Goal: Transaction & Acquisition: Purchase product/service

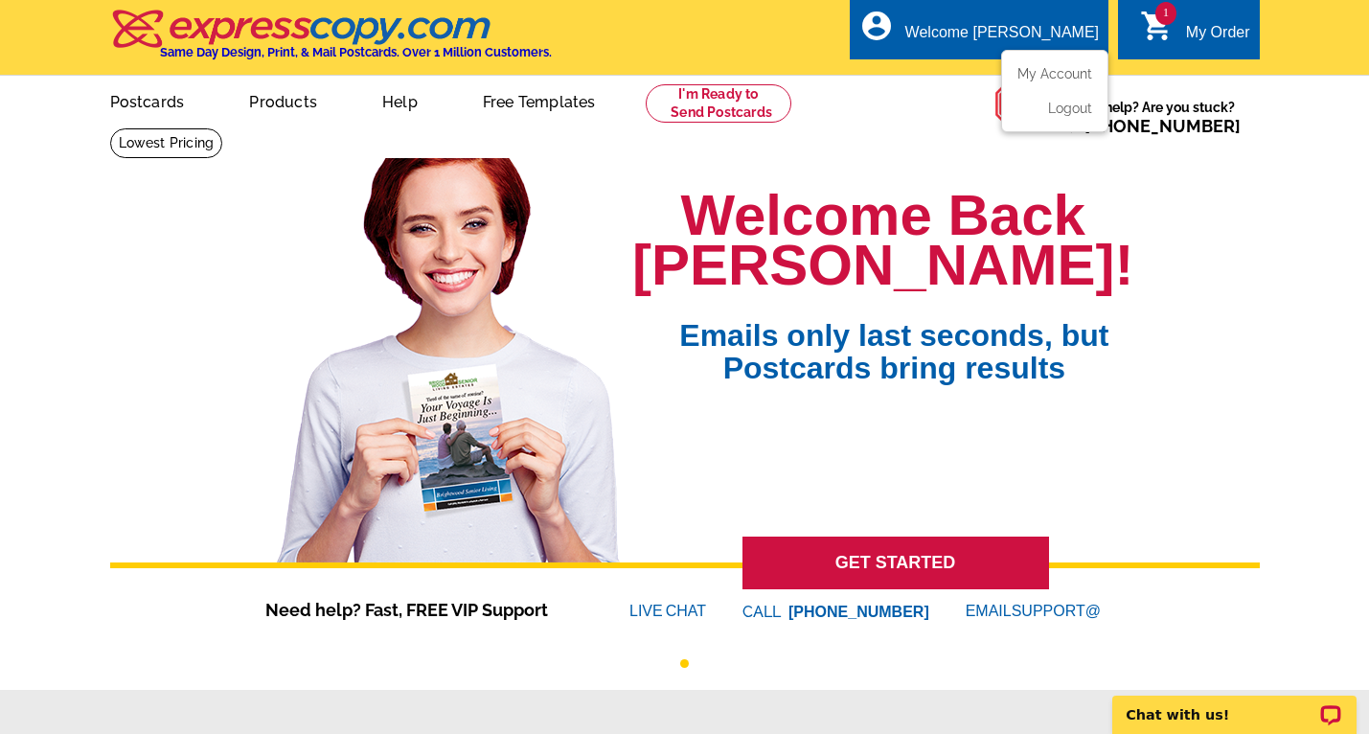
click at [1030, 41] on div "Welcome [PERSON_NAME]" at bounding box center [1003, 37] width 194 height 27
click at [1062, 78] on link "My Account" at bounding box center [1051, 73] width 82 height 17
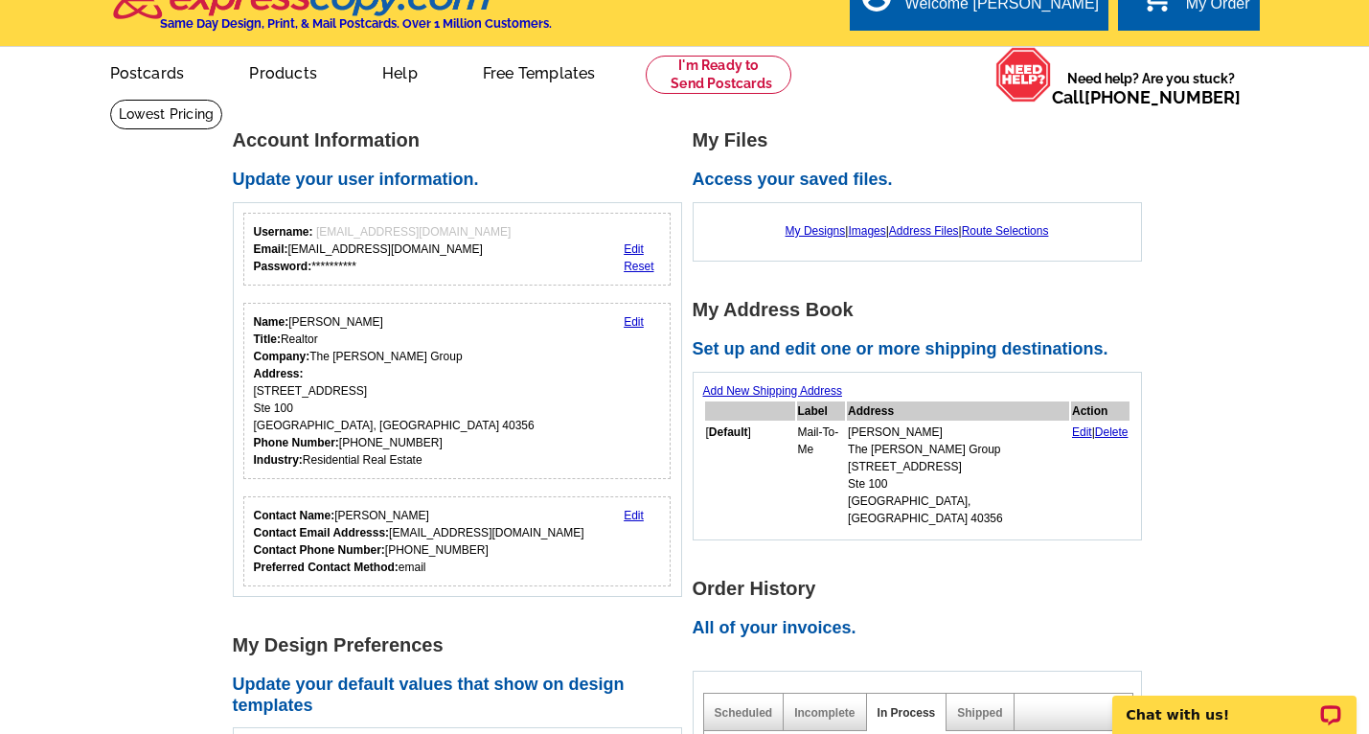
scroll to position [218, 0]
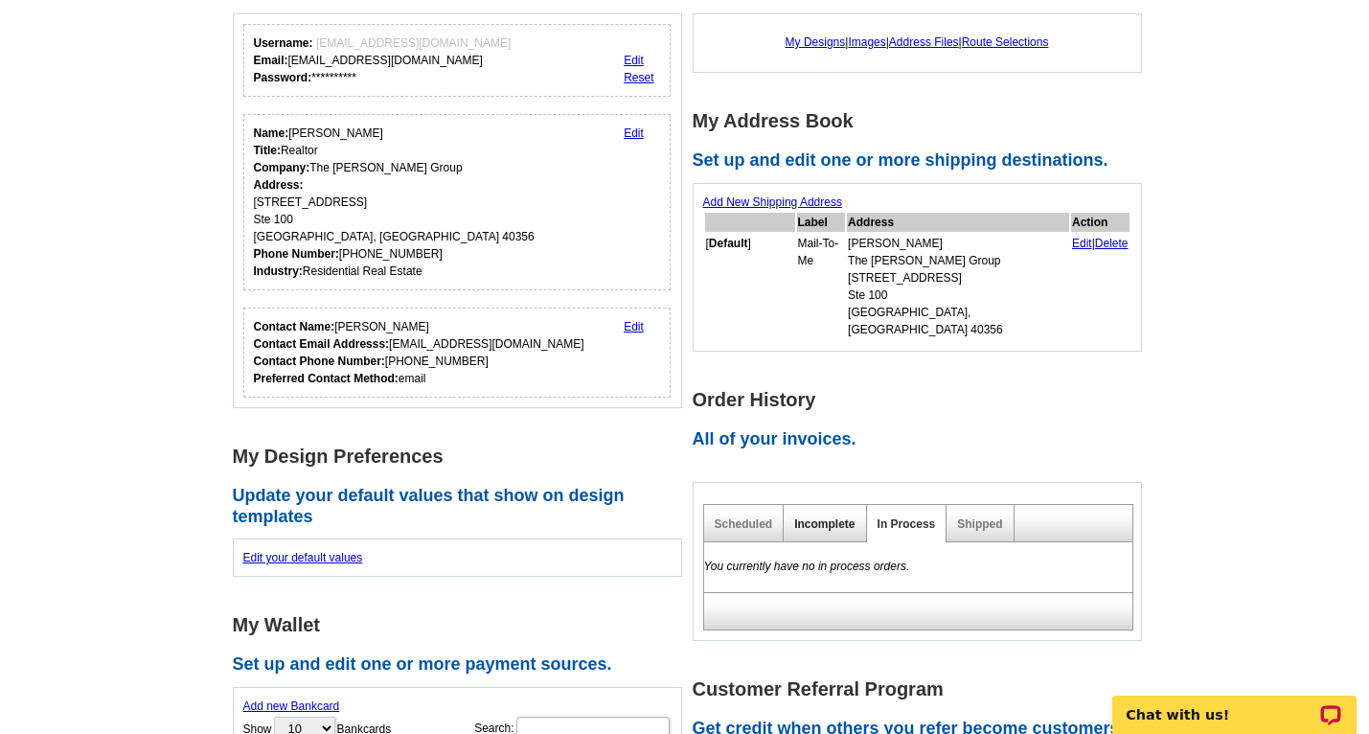
click at [825, 517] on link "Incomplete" at bounding box center [824, 523] width 60 height 13
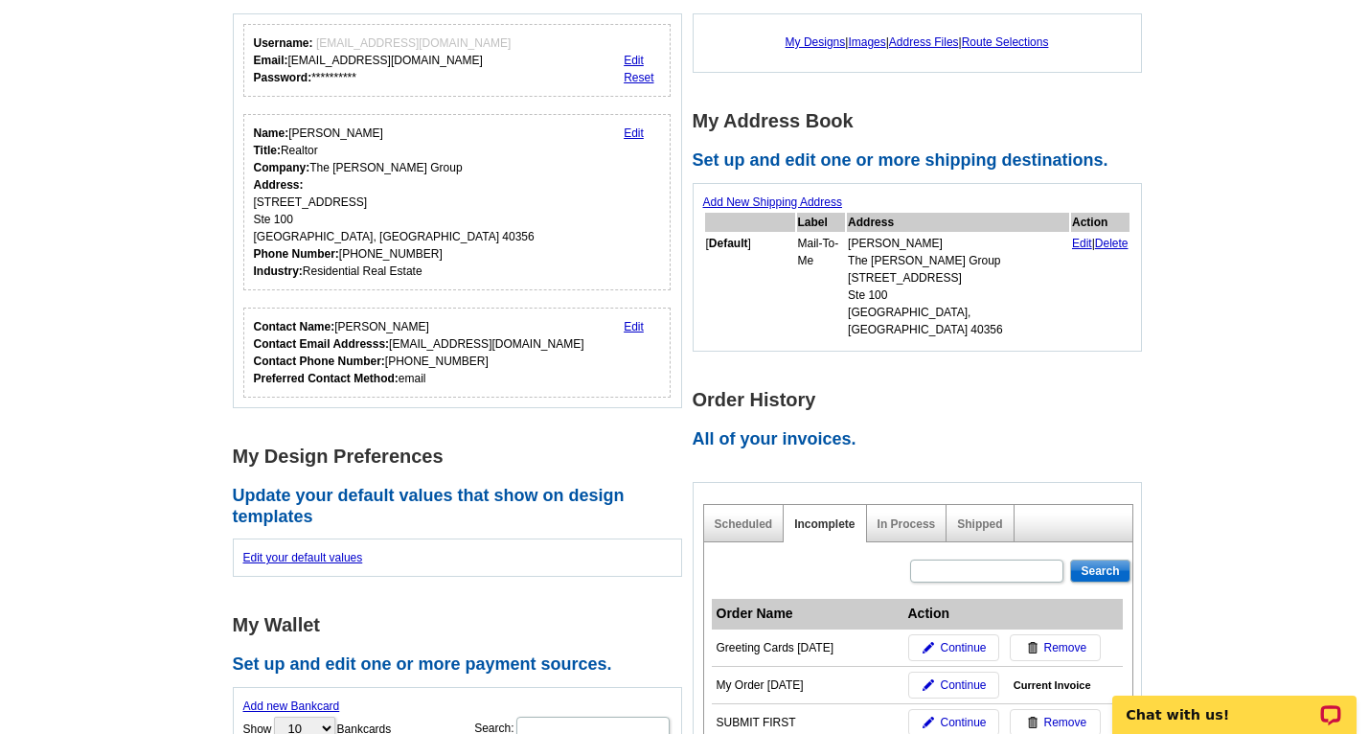
scroll to position [375, 0]
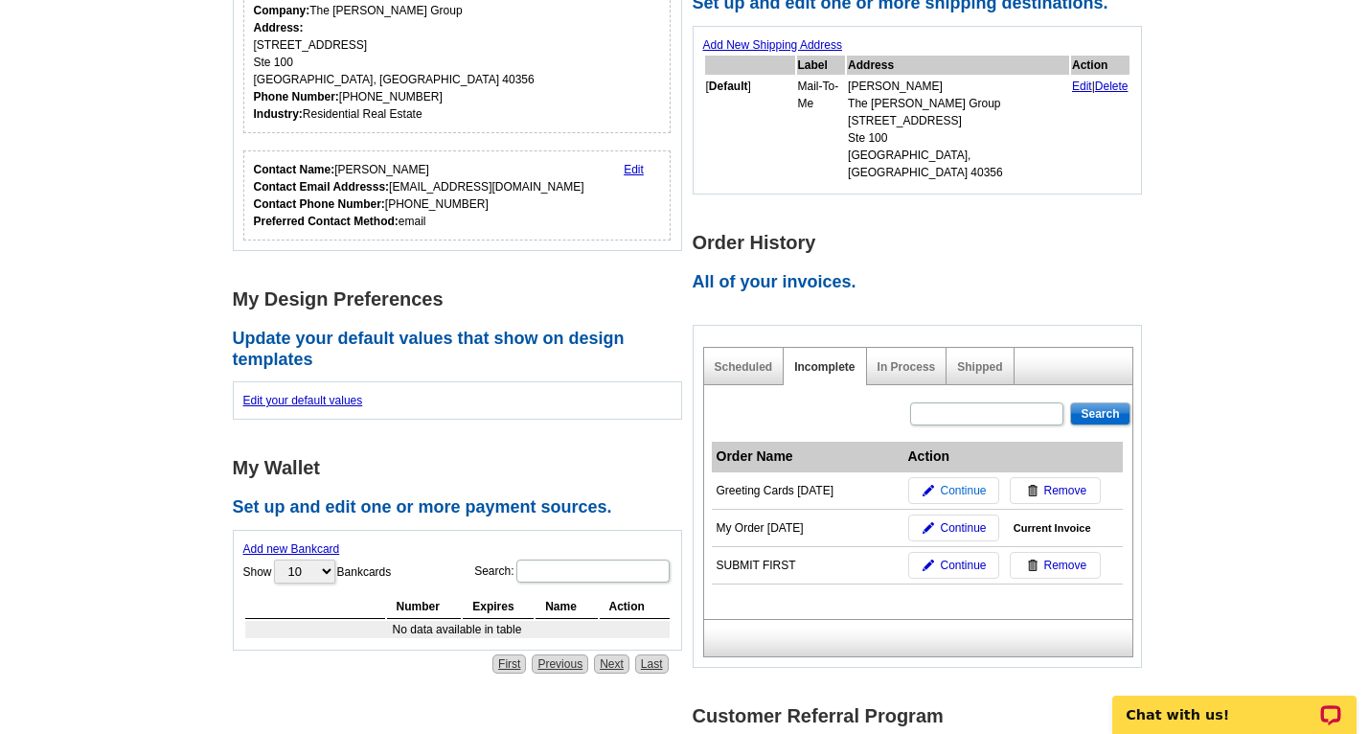
click at [969, 482] on span "Continue" at bounding box center [963, 490] width 46 height 17
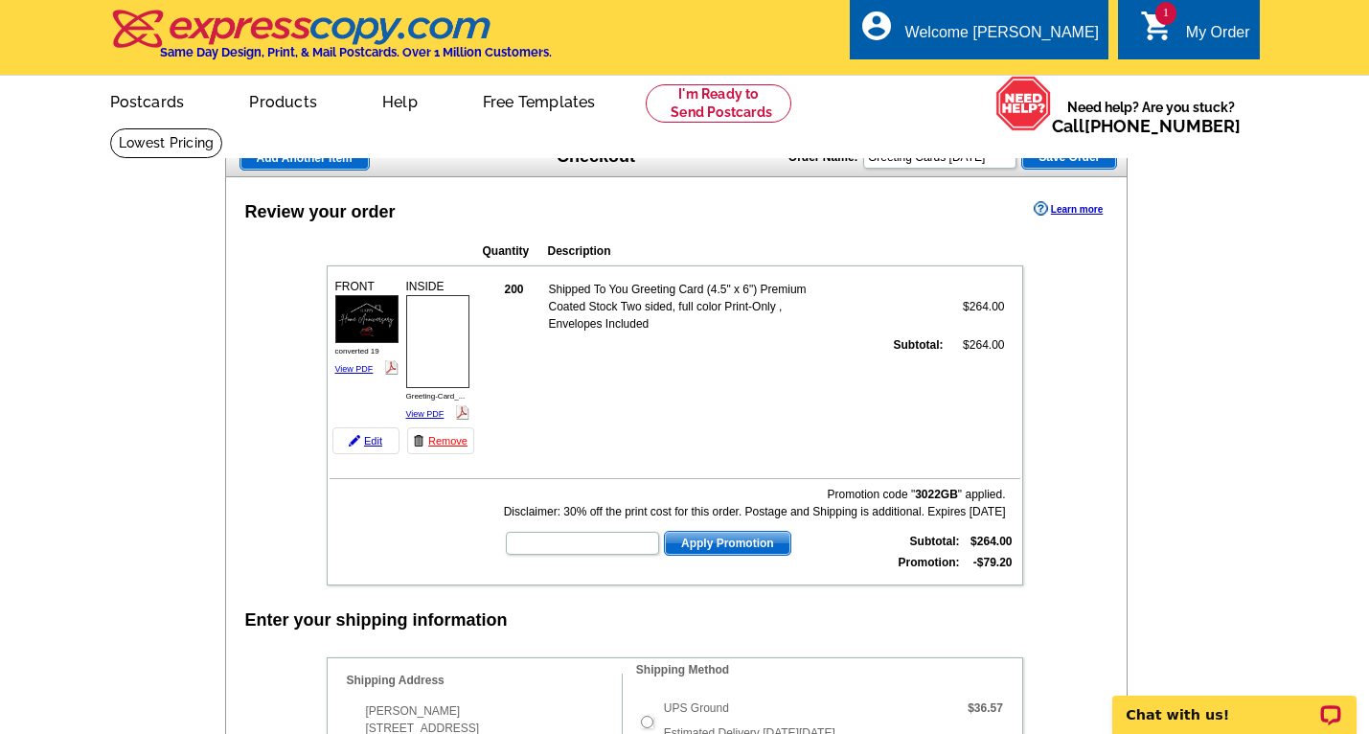
click at [648, 695] on td at bounding box center [646, 722] width 25 height 54
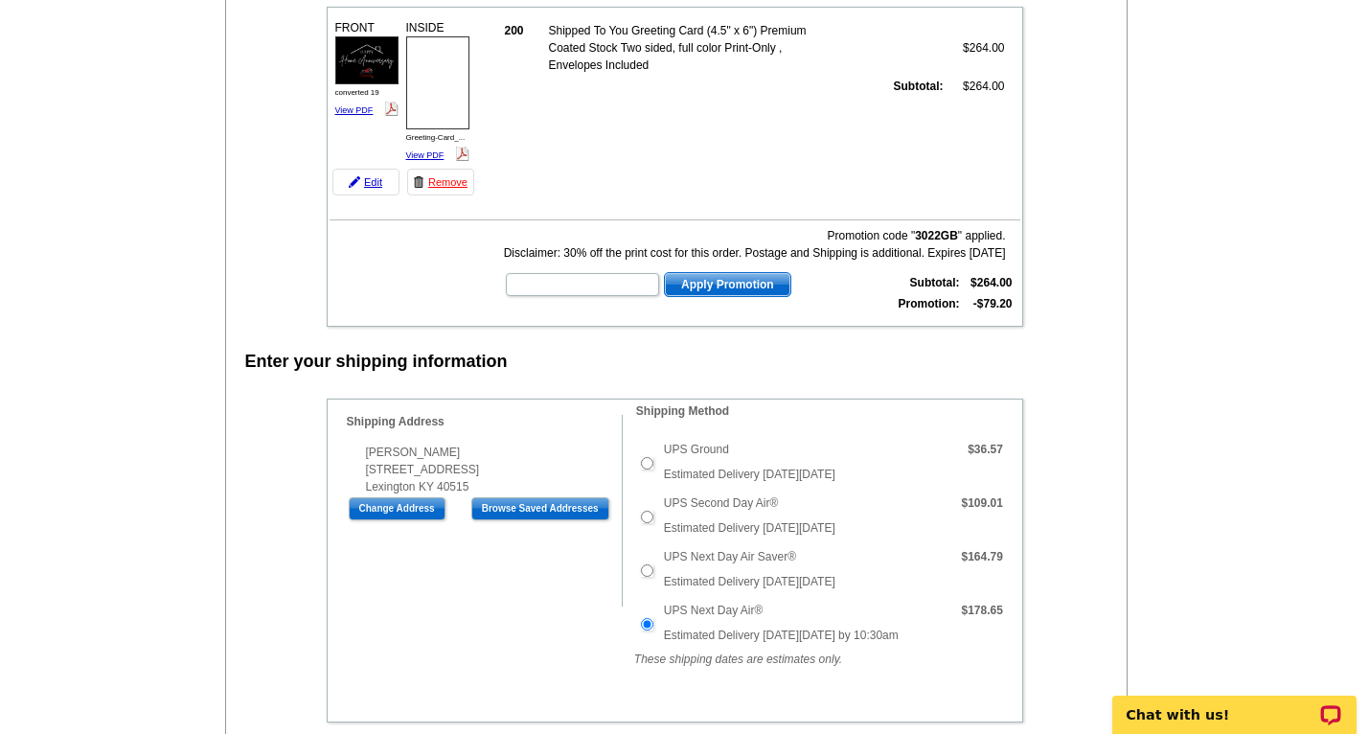
click at [695, 449] on label "UPS Ground" at bounding box center [696, 449] width 65 height 17
click at [654, 457] on input "UPS Ground" at bounding box center [647, 463] width 12 height 12
radio input "true"
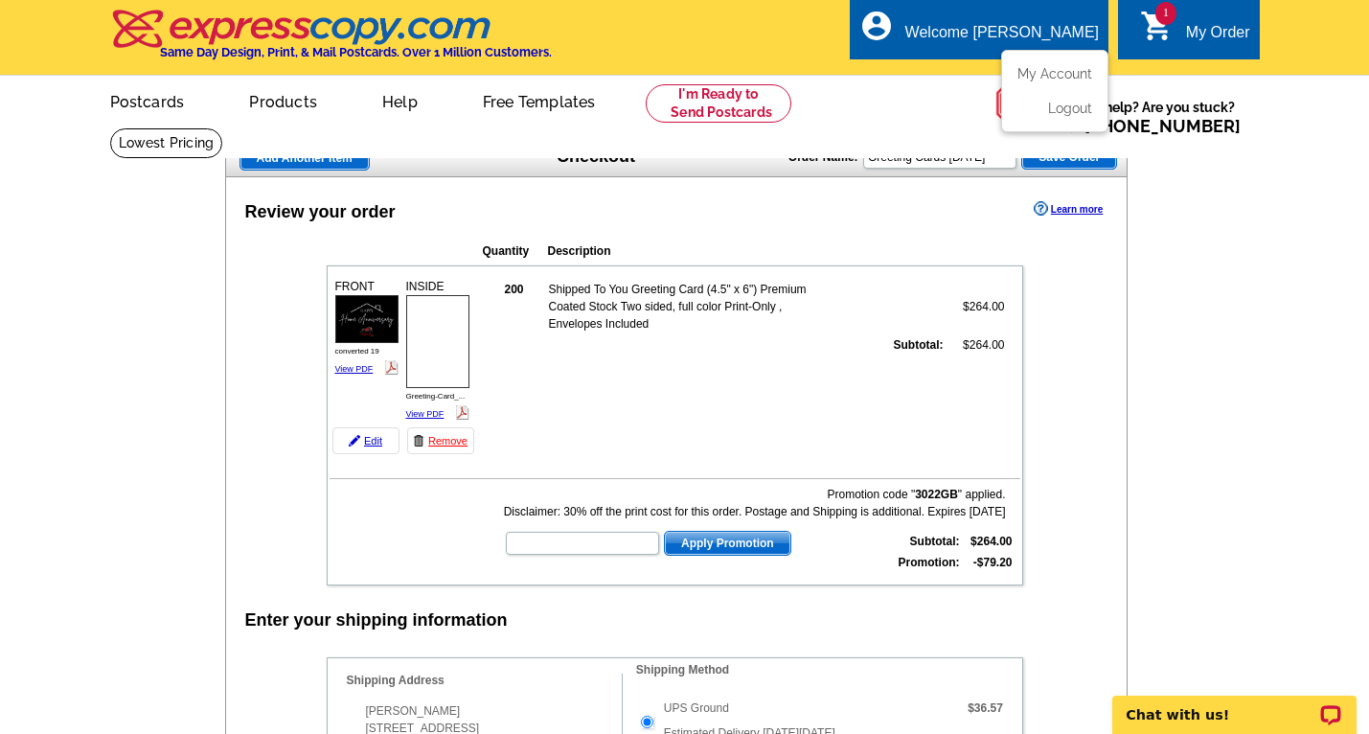
click at [1008, 35] on div "Welcome [PERSON_NAME]" at bounding box center [1003, 37] width 194 height 27
click at [1030, 66] on link "My Account" at bounding box center [1051, 73] width 82 height 17
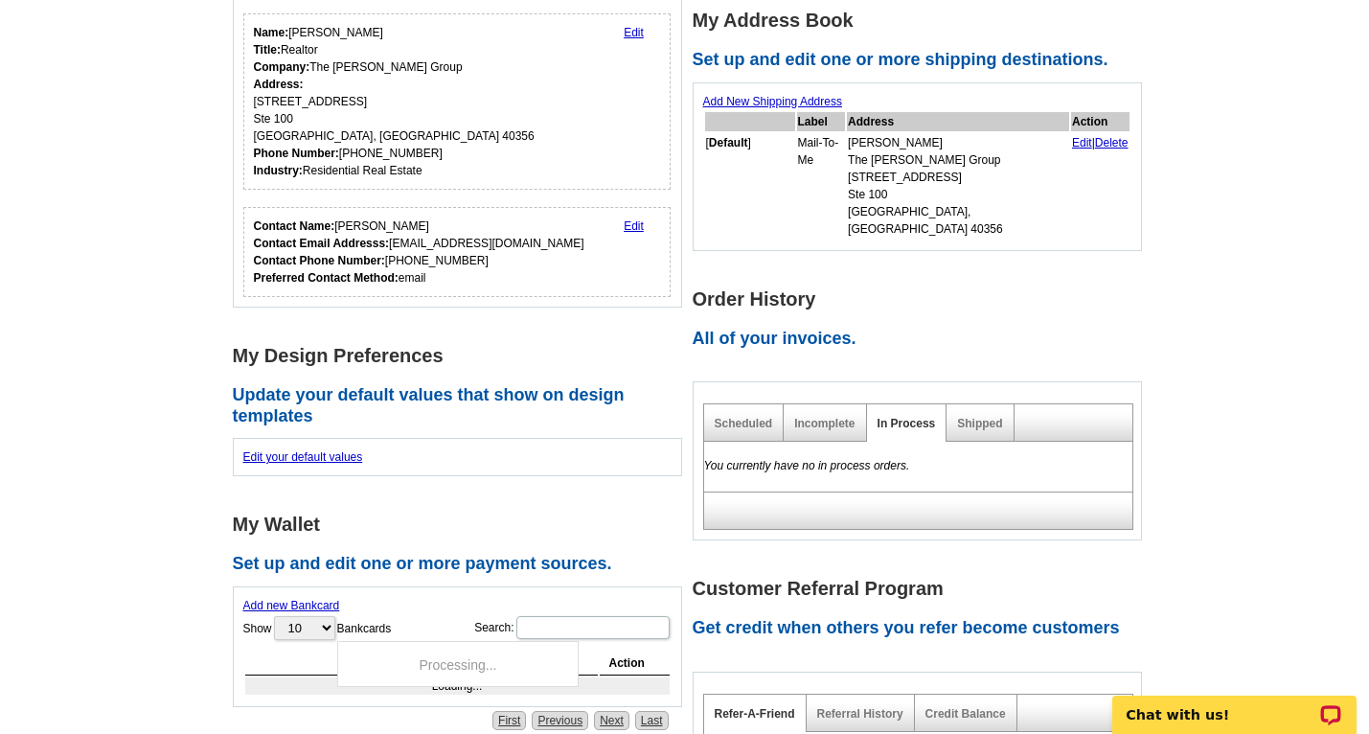
scroll to position [446, 0]
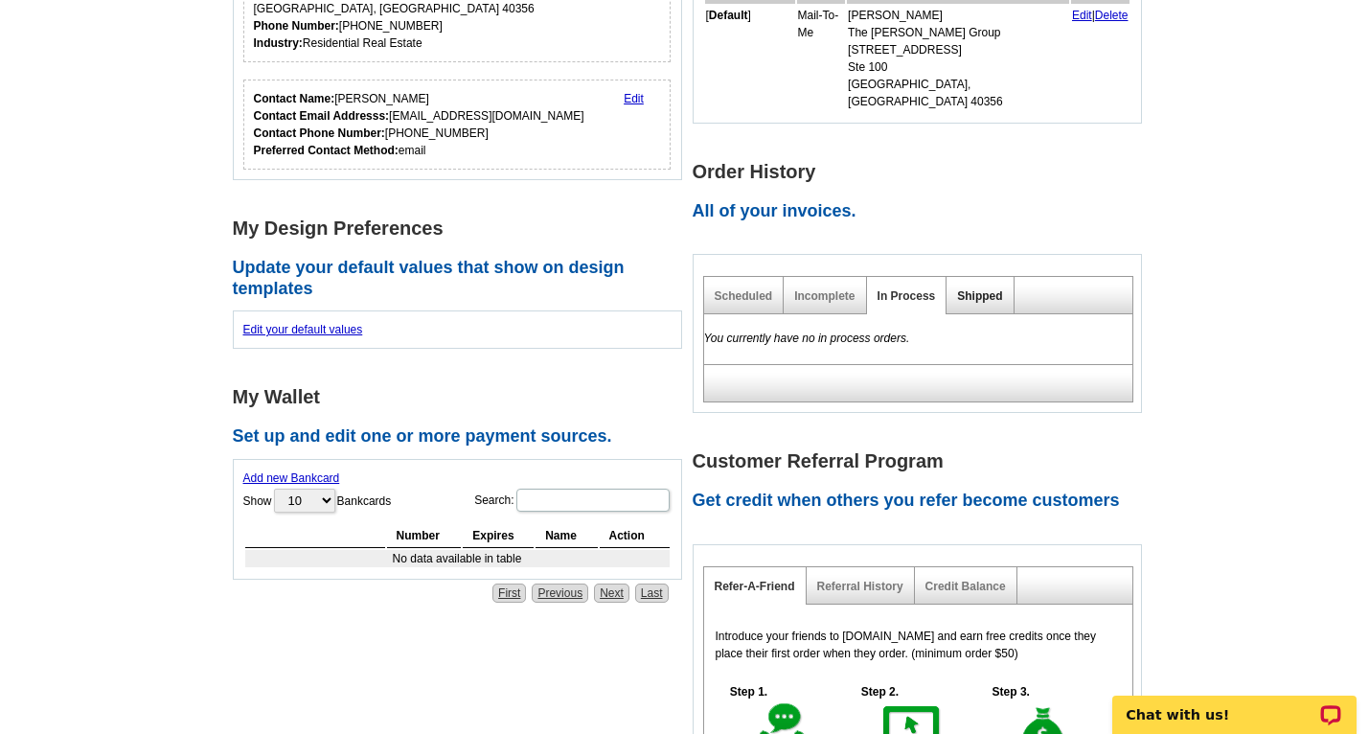
click at [984, 289] on link "Shipped" at bounding box center [979, 295] width 45 height 13
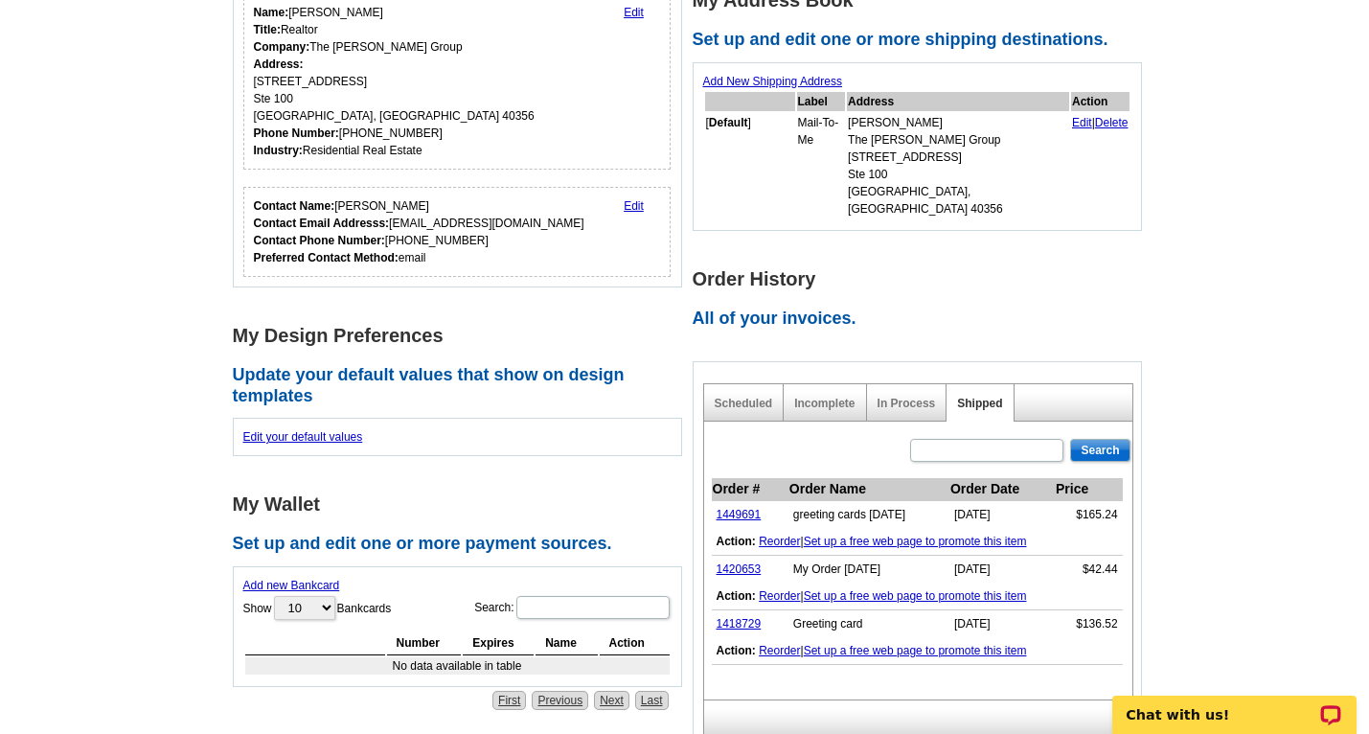
scroll to position [367, 0]
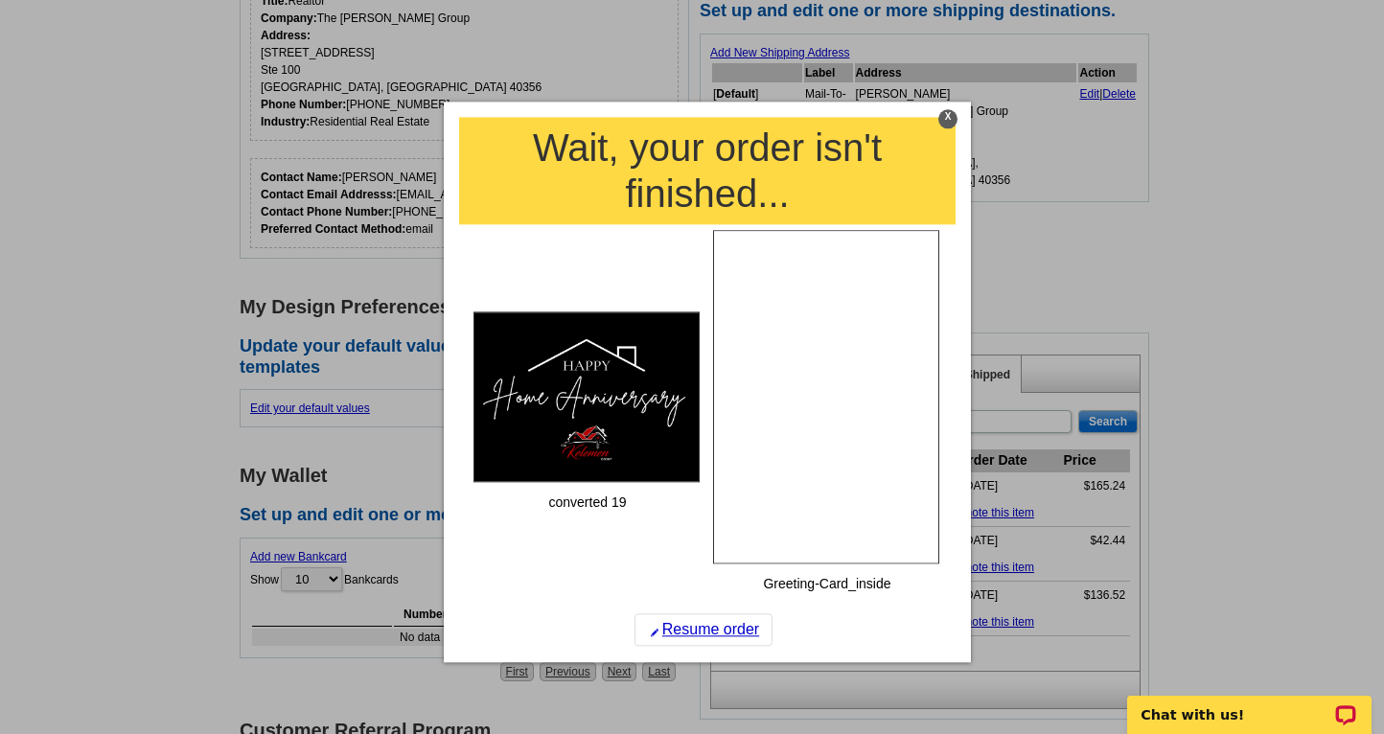
click at [946, 118] on div "X" at bounding box center [947, 118] width 19 height 19
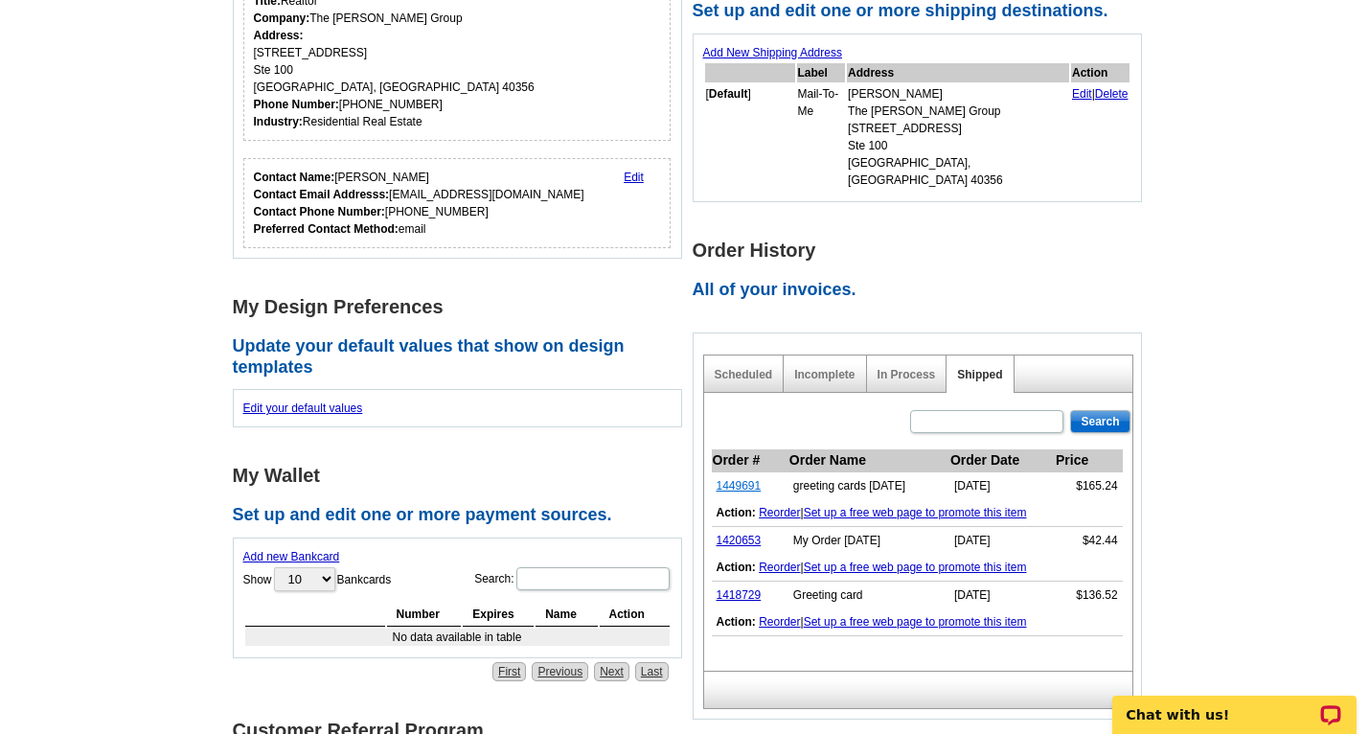
click at [734, 479] on link "1449691" at bounding box center [739, 485] width 45 height 13
click at [836, 368] on link "Incomplete" at bounding box center [824, 374] width 60 height 13
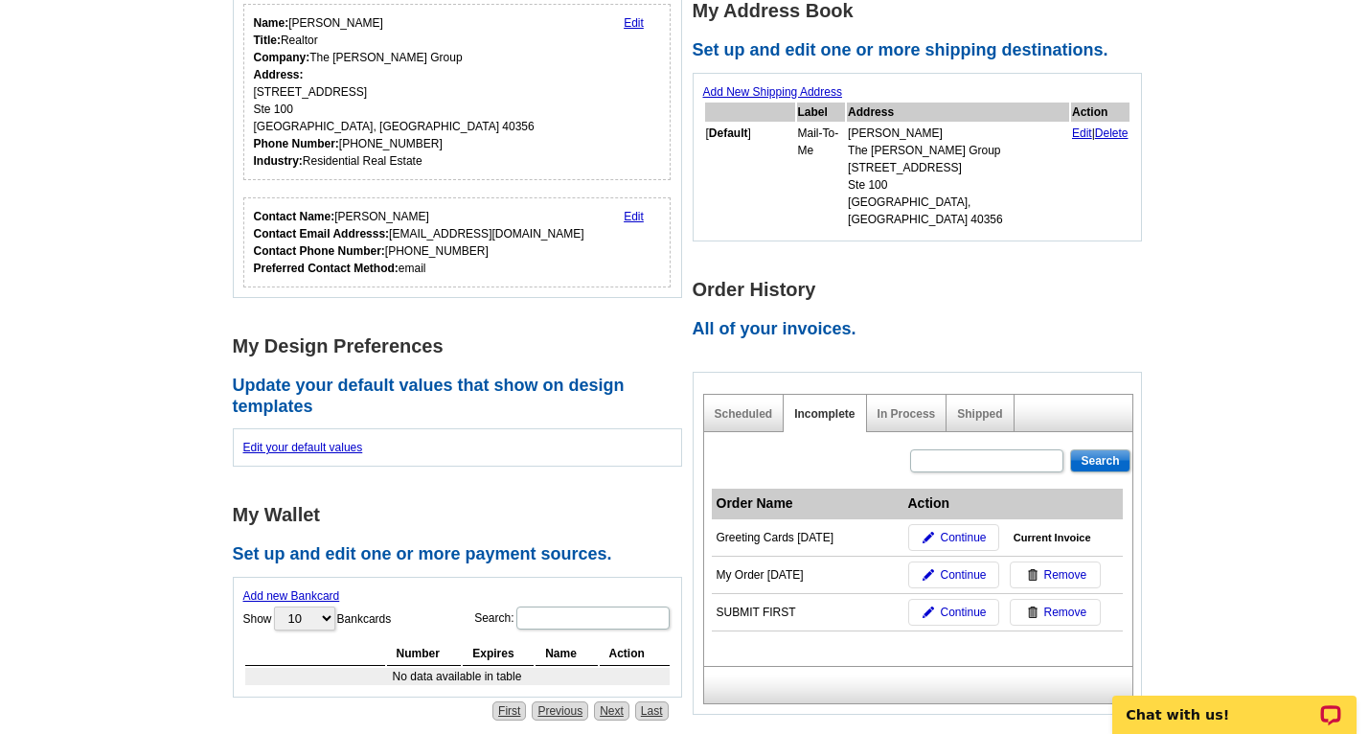
scroll to position [497, 0]
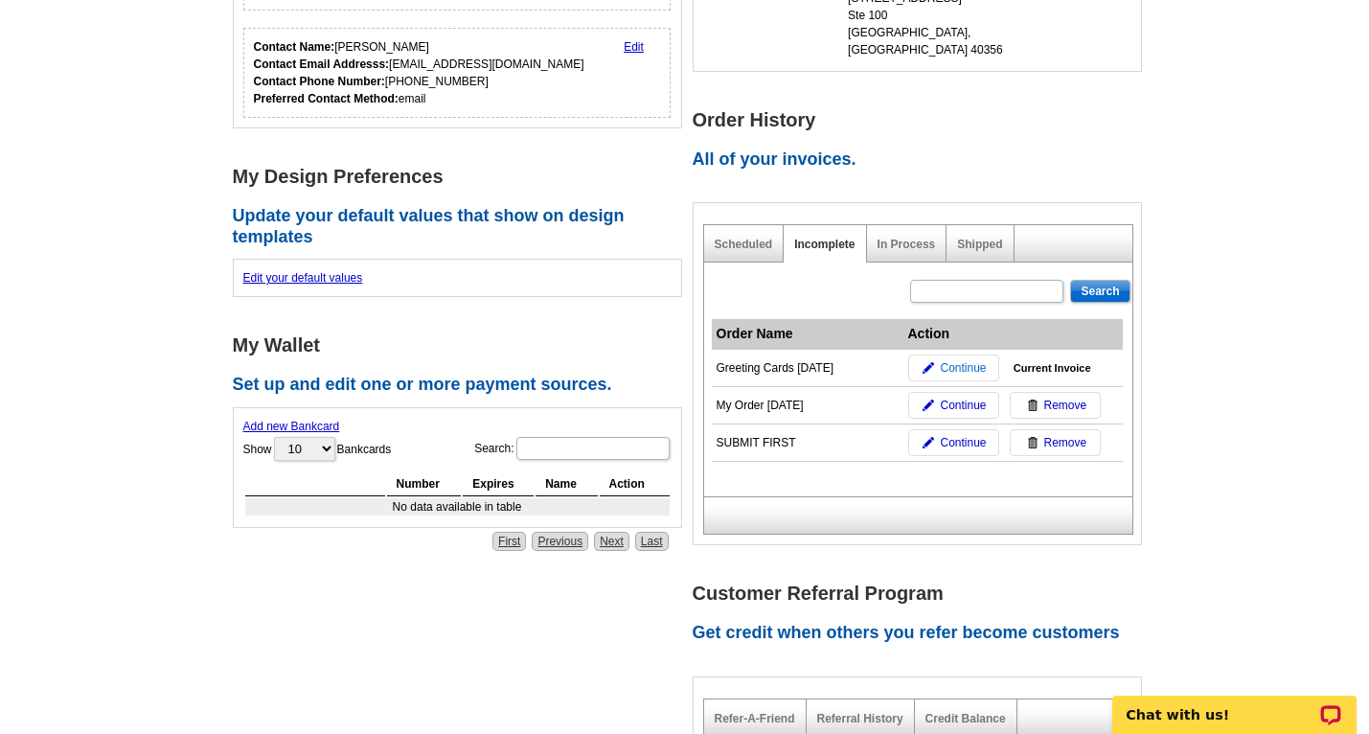
click at [939, 355] on link "Continue" at bounding box center [953, 368] width 91 height 27
click at [999, 238] on link "Shipped" at bounding box center [979, 244] width 45 height 13
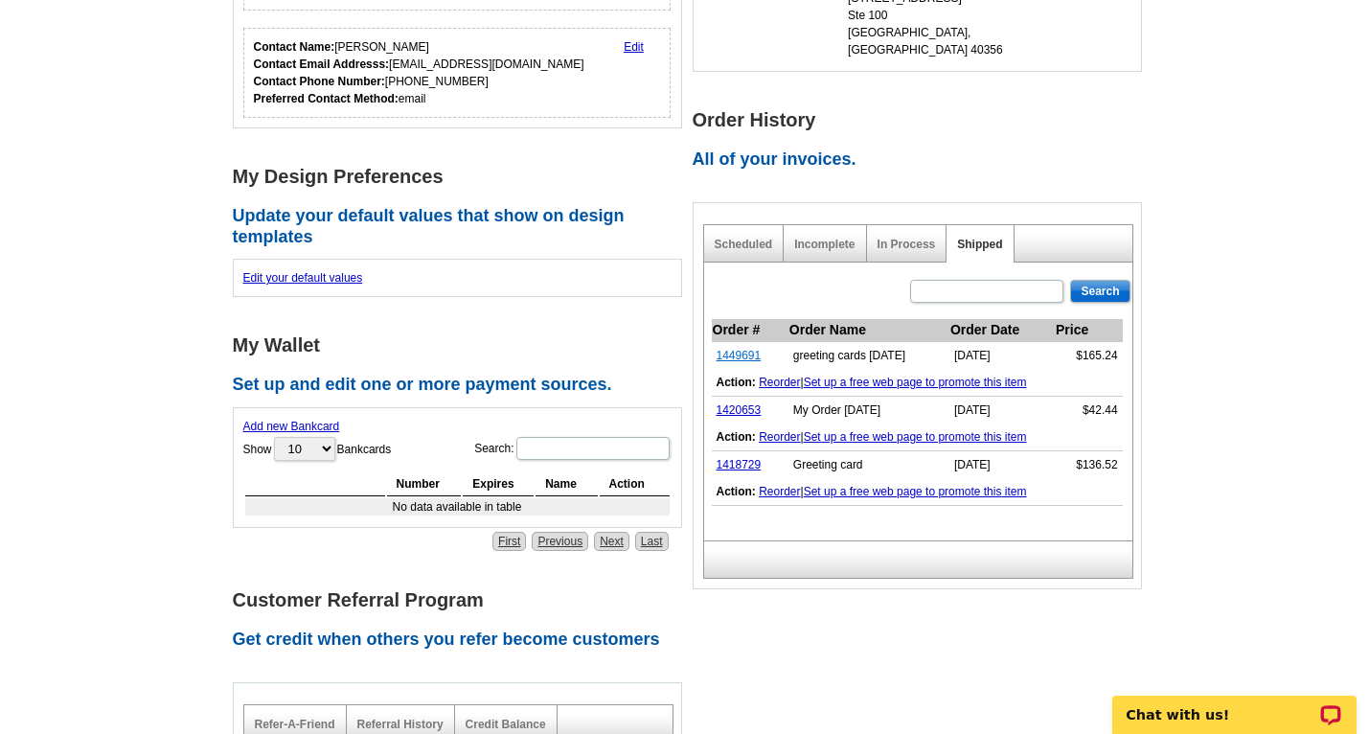
click at [748, 349] on link "1449691" at bounding box center [739, 355] width 45 height 13
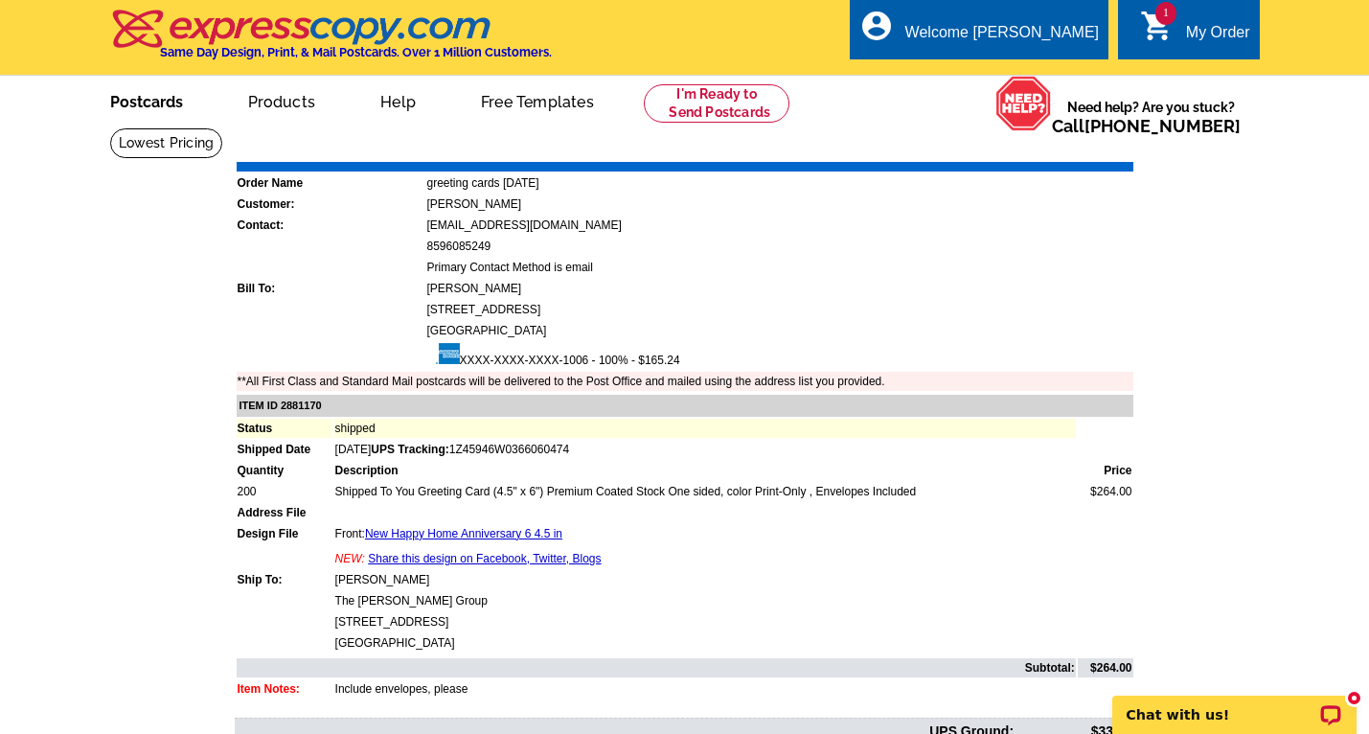
click at [144, 111] on link "Postcards" at bounding box center [147, 100] width 134 height 45
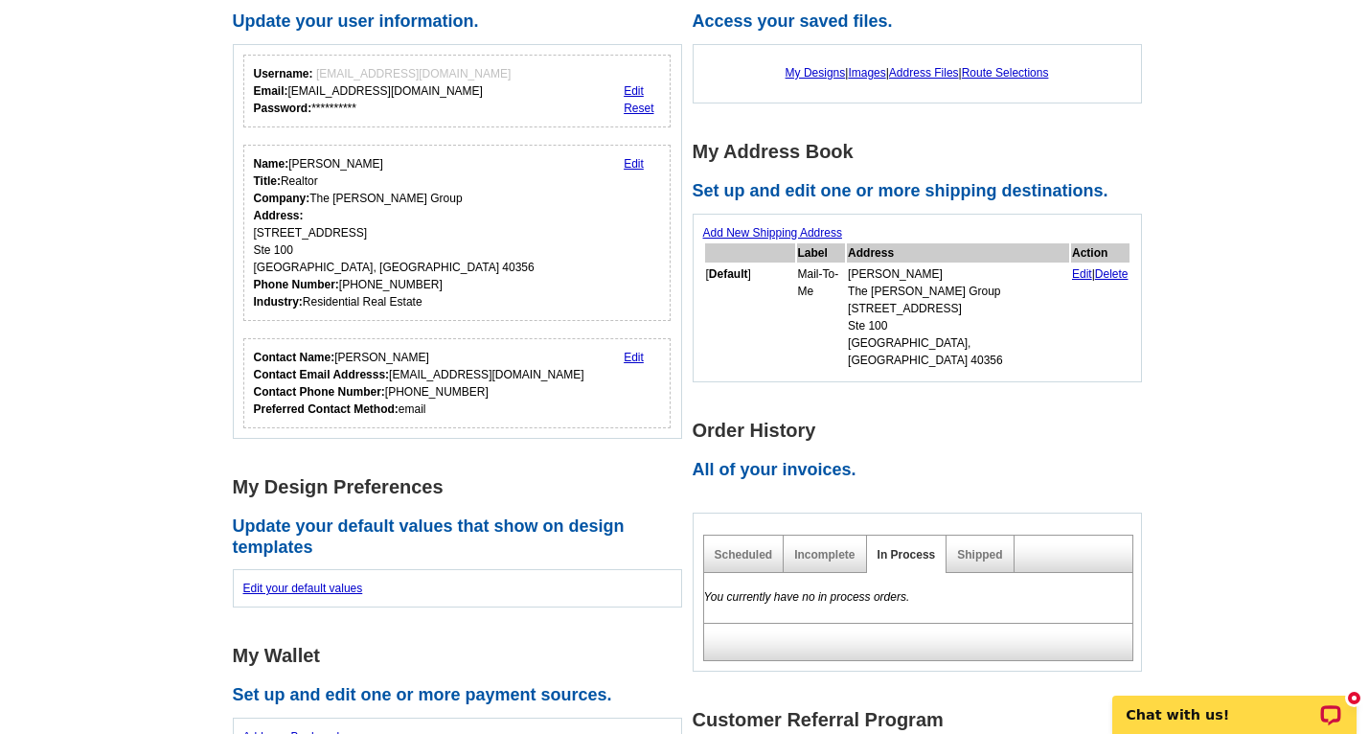
scroll to position [280, 0]
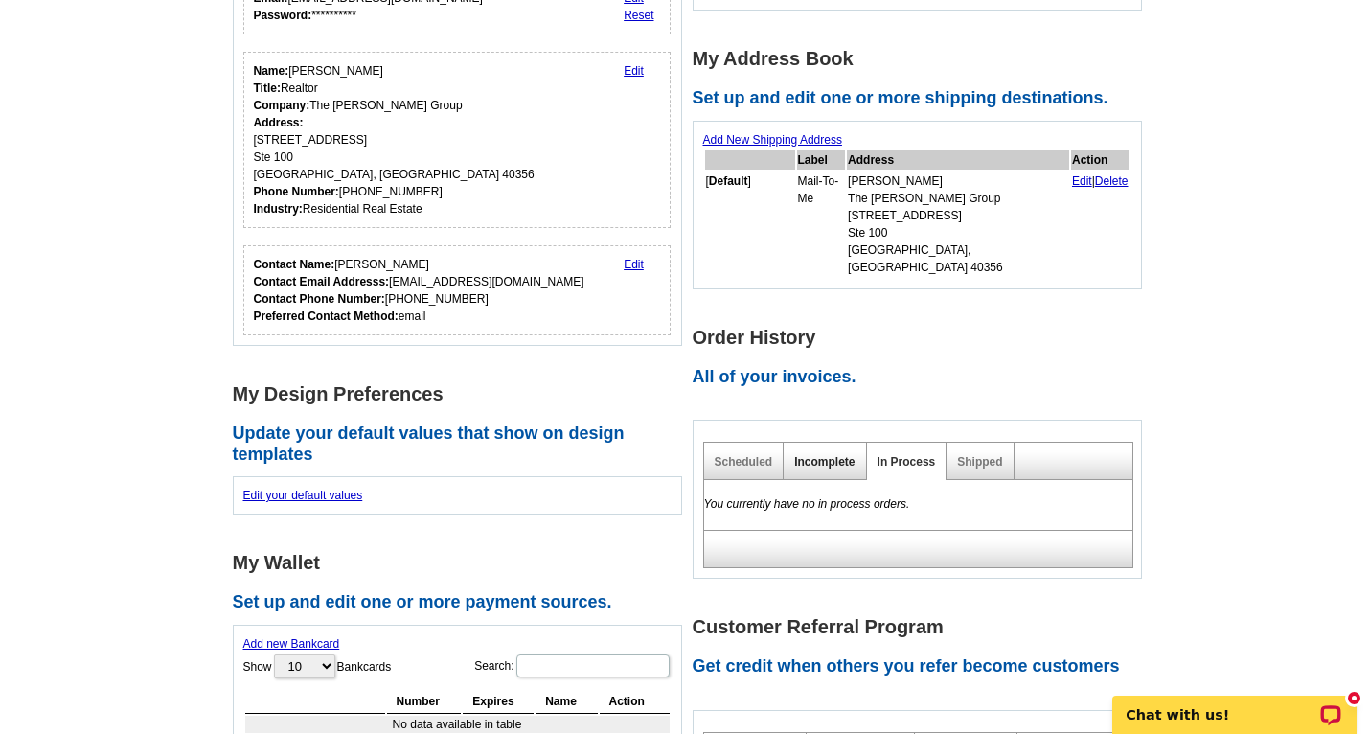
click at [823, 455] on link "Incomplete" at bounding box center [824, 461] width 60 height 13
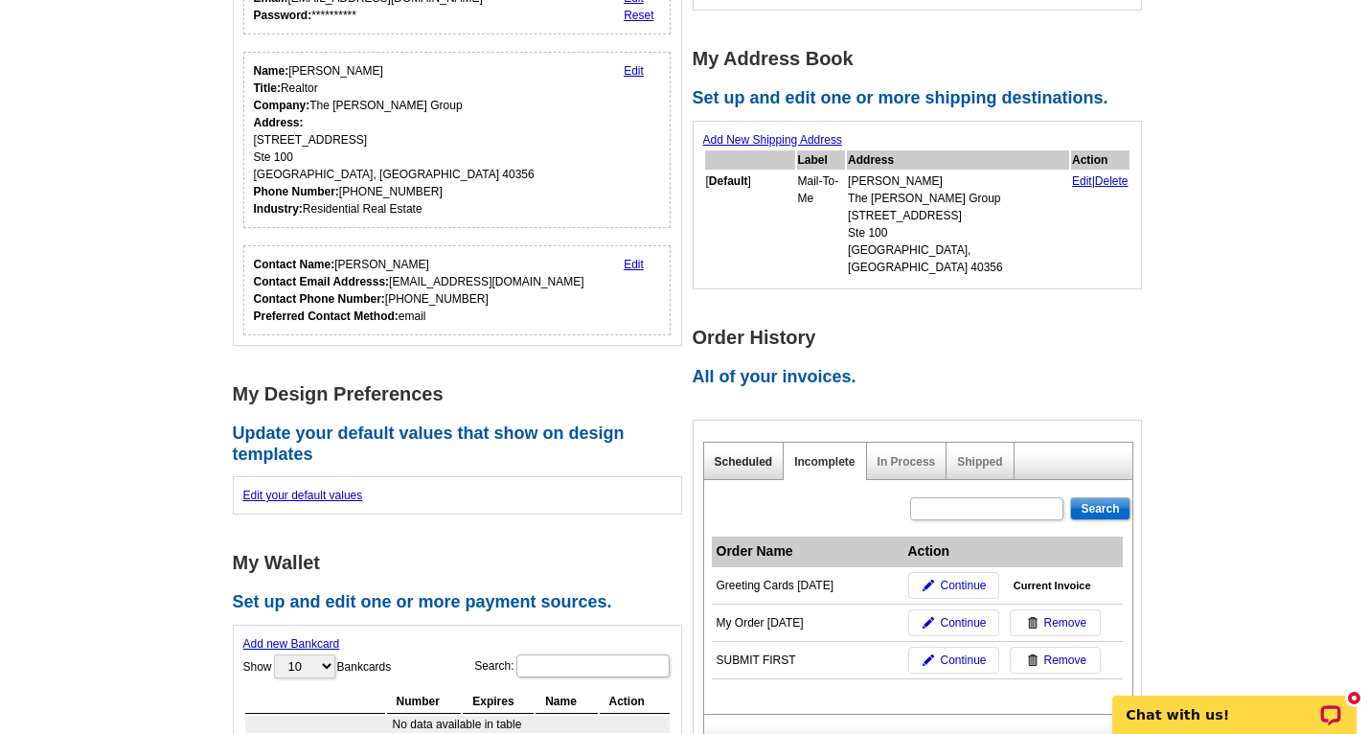
click at [749, 455] on link "Scheduled" at bounding box center [744, 461] width 58 height 13
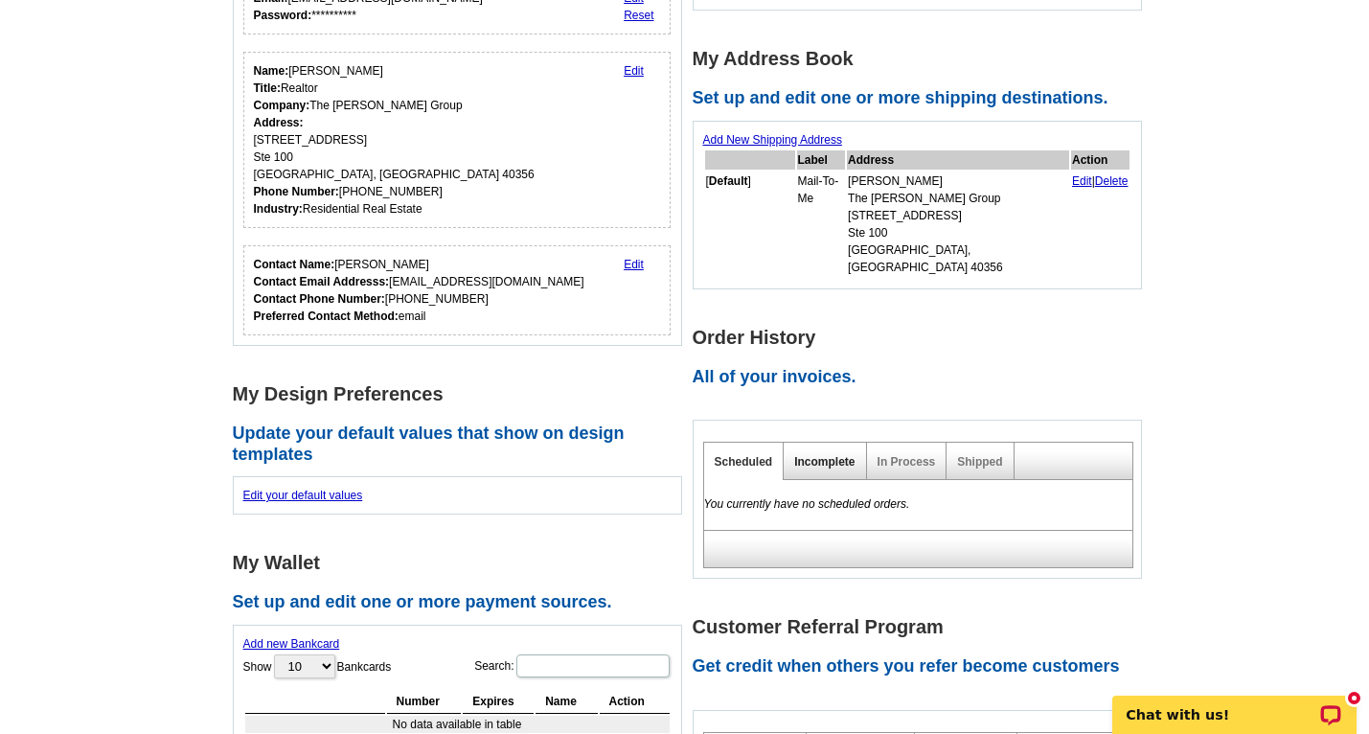
click at [801, 455] on link "Incomplete" at bounding box center [824, 461] width 60 height 13
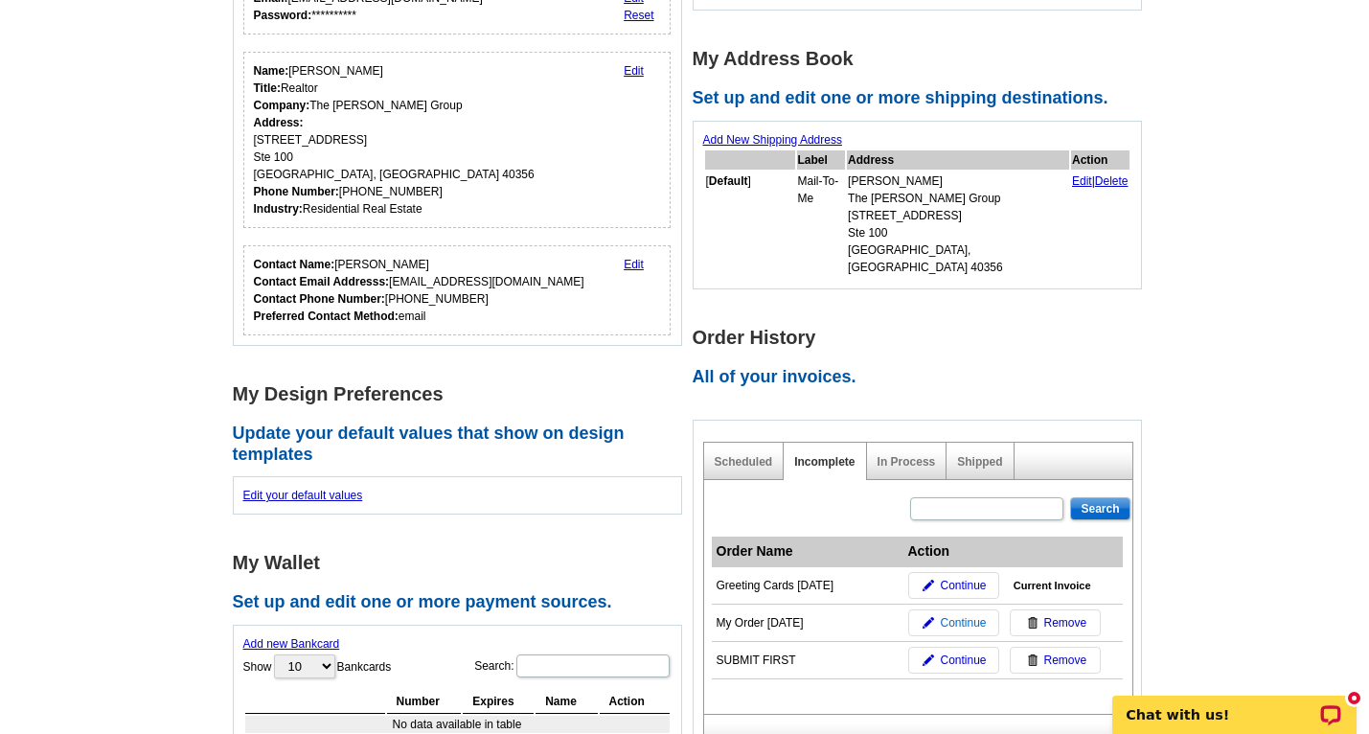
click at [949, 614] on span "Continue" at bounding box center [963, 622] width 46 height 17
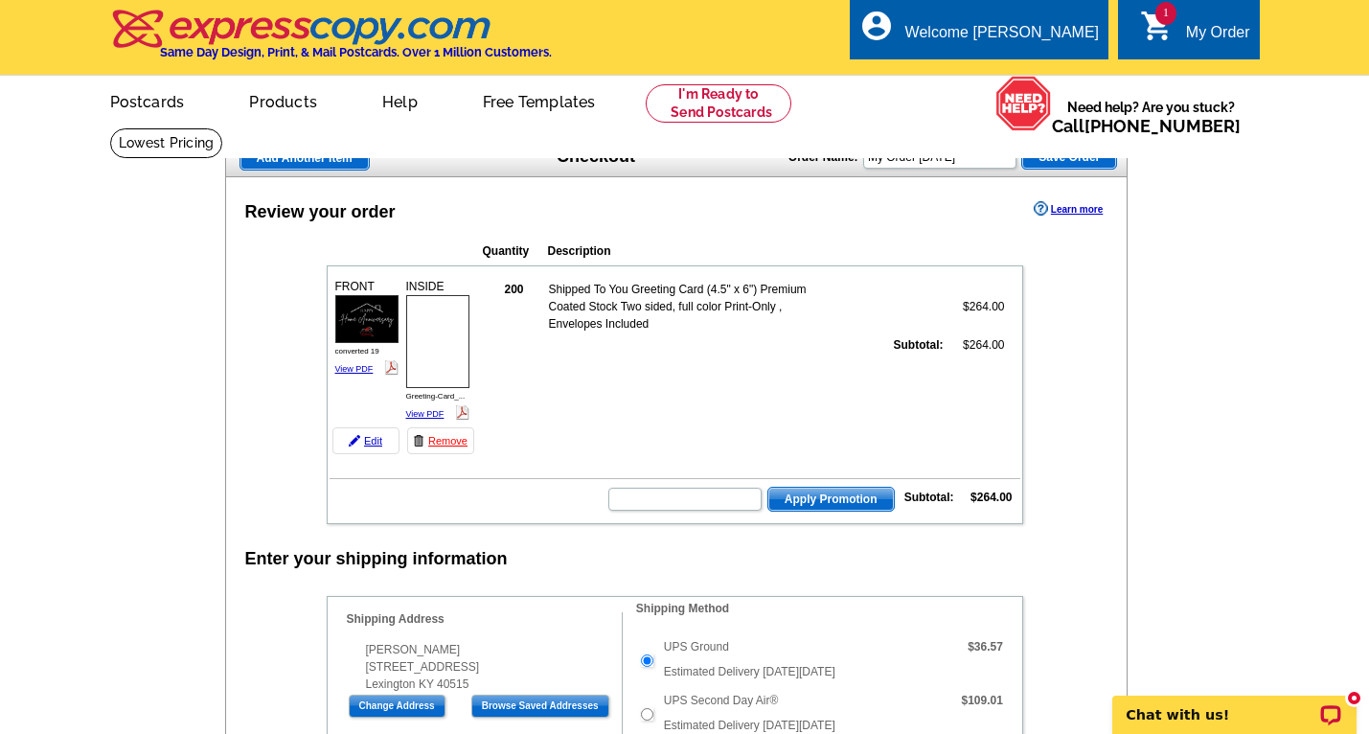
click at [517, 288] on strong "200" at bounding box center [513, 289] width 19 height 13
click at [374, 439] on link "Edit" at bounding box center [366, 440] width 67 height 27
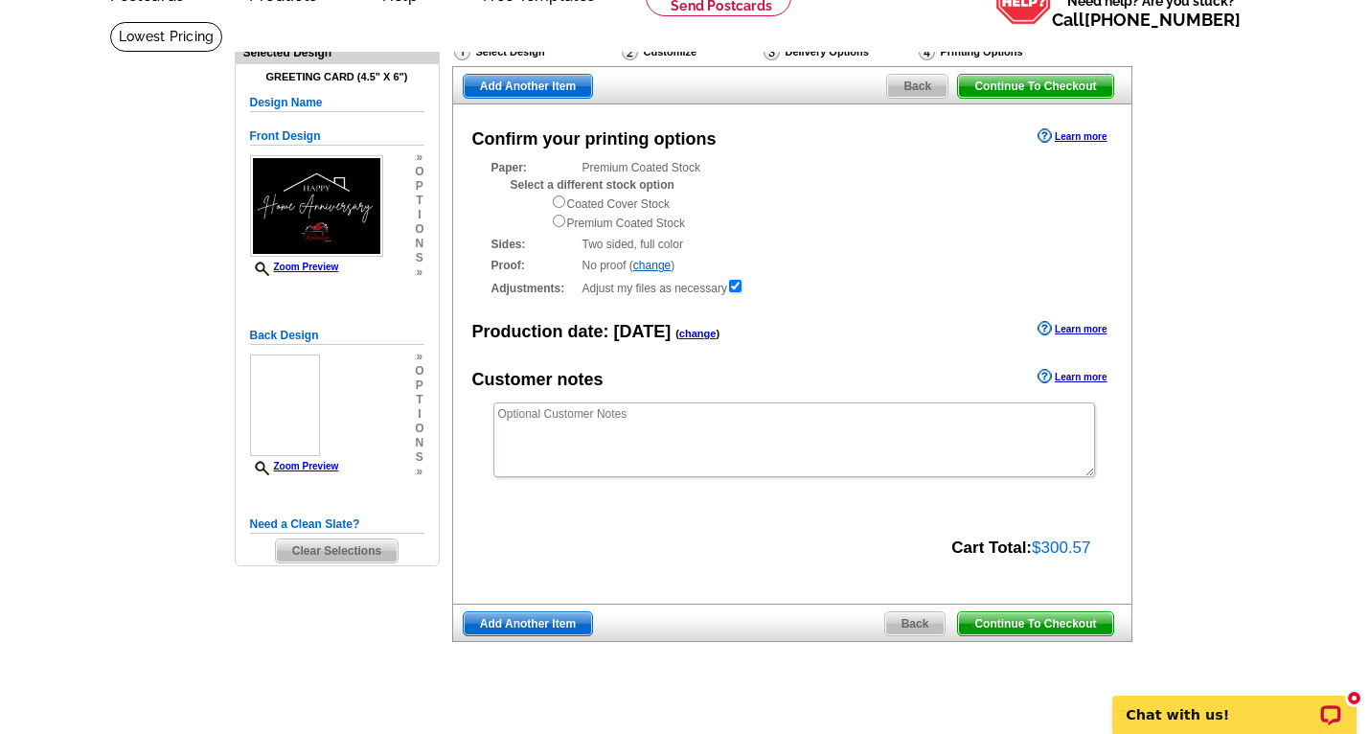
scroll to position [103, 0]
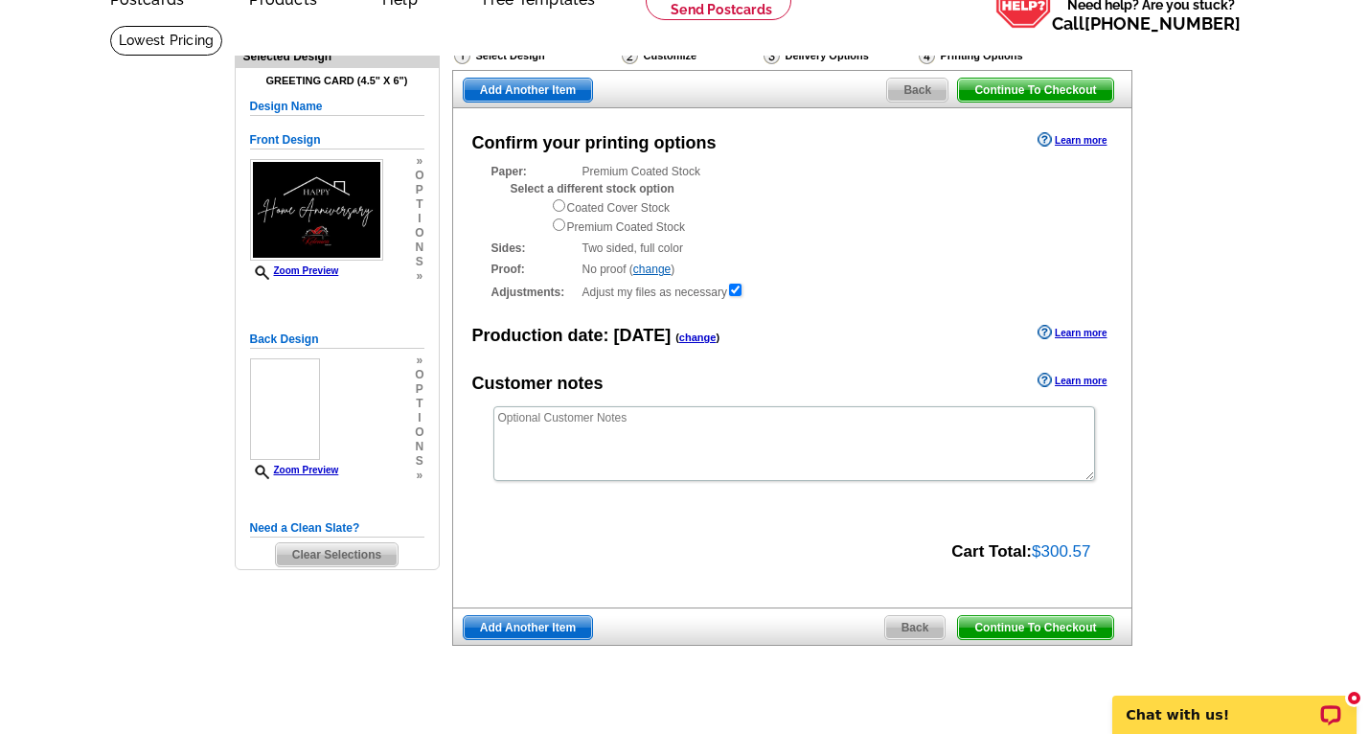
click at [960, 51] on div "Printing Options" at bounding box center [970, 55] width 106 height 19
